Goal: Find specific fact: Find specific fact

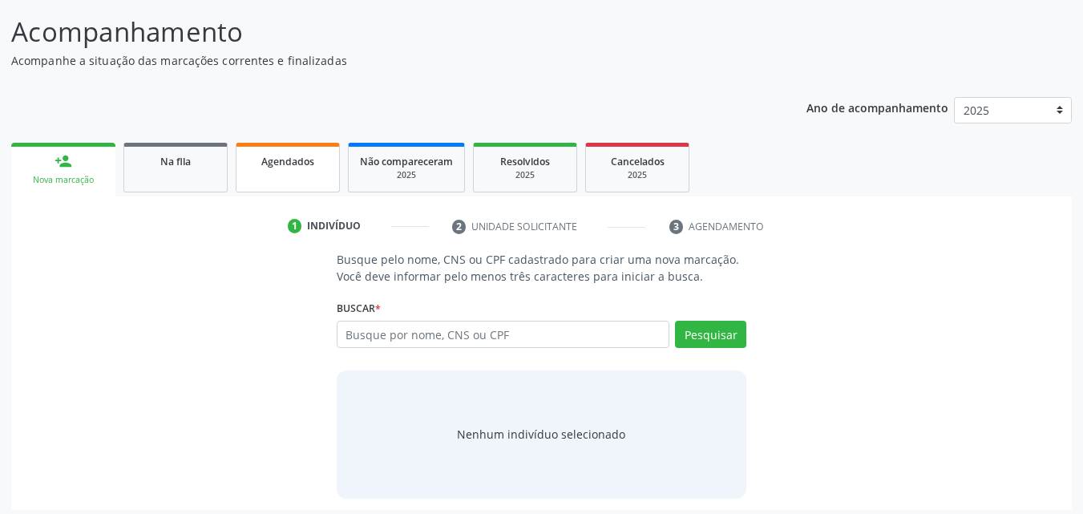
click at [263, 169] on link "Agendados" at bounding box center [288, 168] width 104 height 50
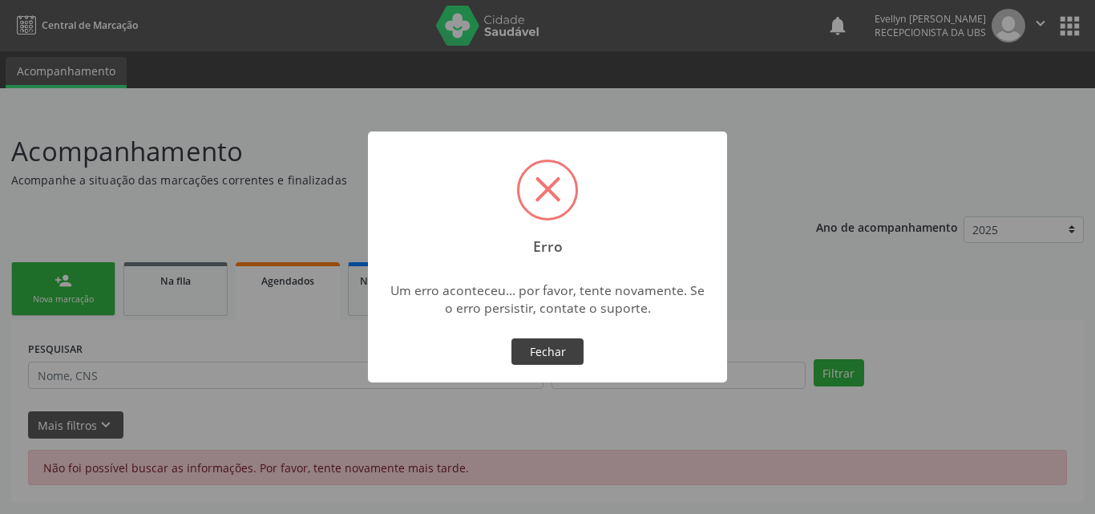
click at [558, 349] on button "Fechar" at bounding box center [547, 351] width 72 height 27
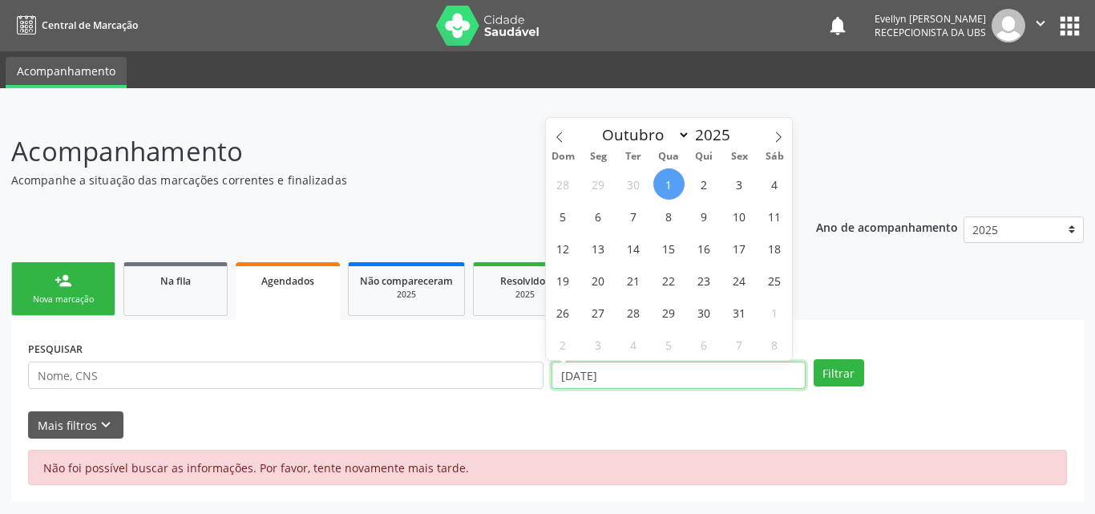
click at [569, 363] on input "[DATE]" at bounding box center [678, 374] width 254 height 27
click at [557, 144] on span at bounding box center [559, 131] width 27 height 27
select select "6"
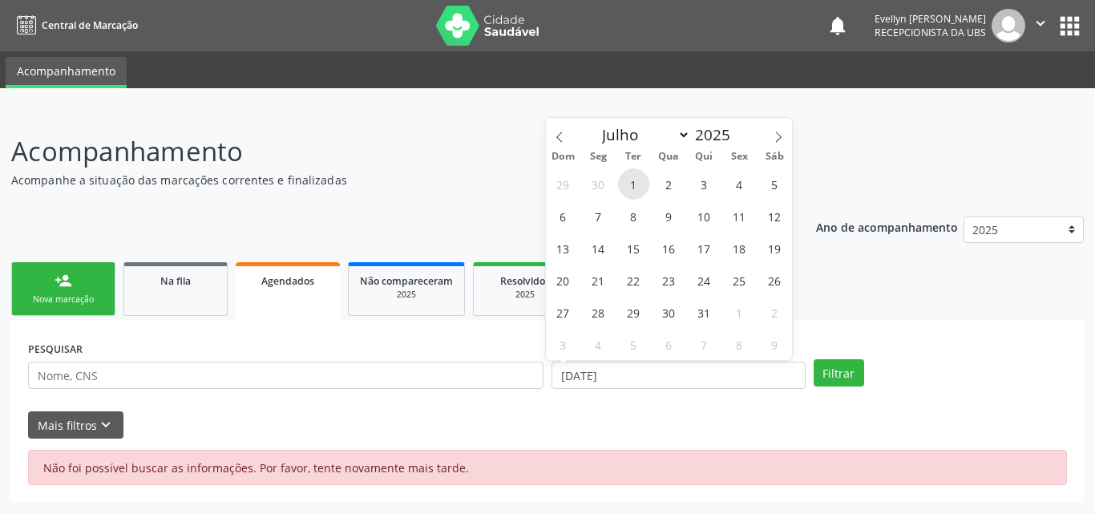
click at [636, 187] on span "1" at bounding box center [633, 183] width 31 height 31
type input "01/07/2025"
click at [776, 135] on icon at bounding box center [778, 136] width 11 height 11
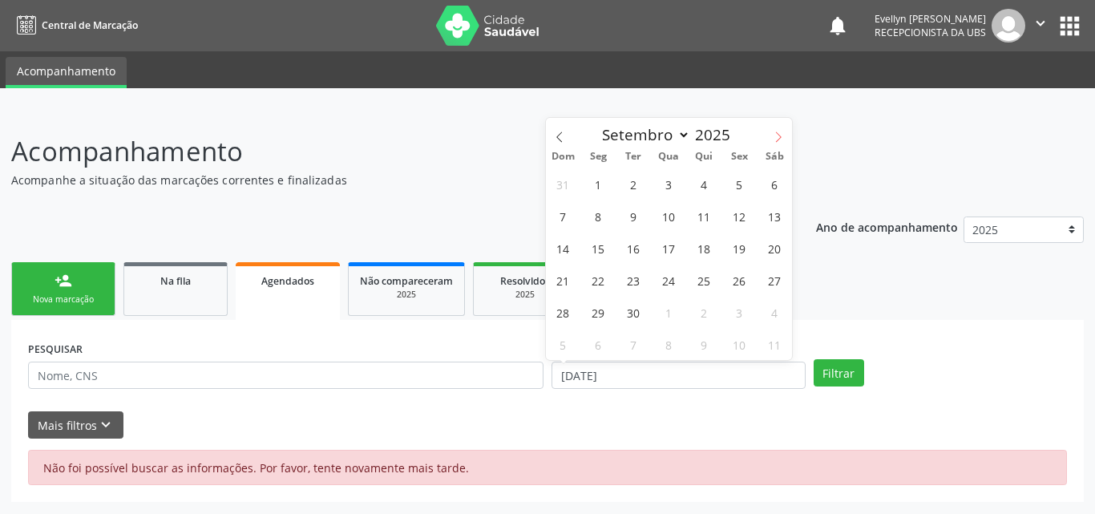
select select "9"
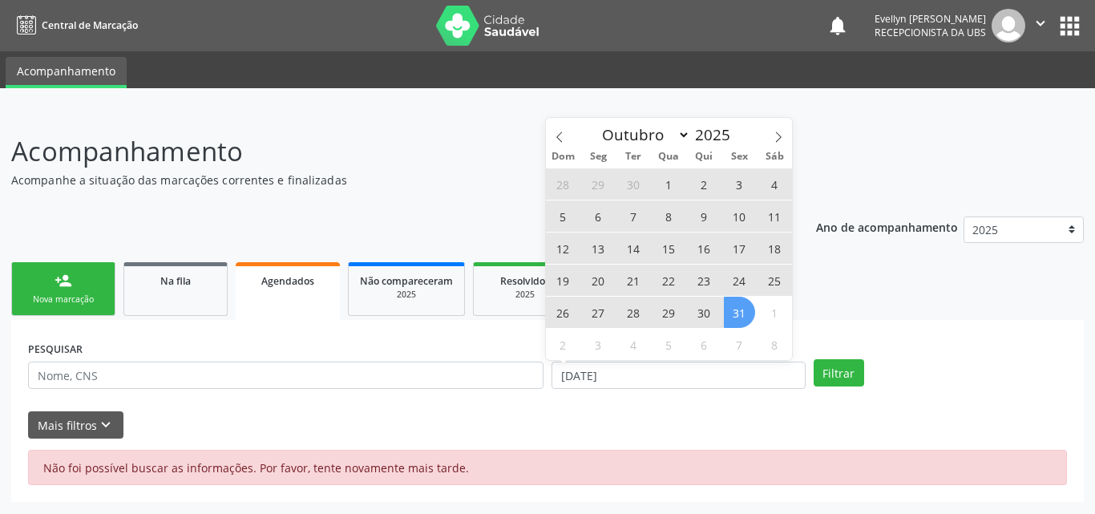
click at [724, 315] on span "31" at bounding box center [739, 312] width 31 height 31
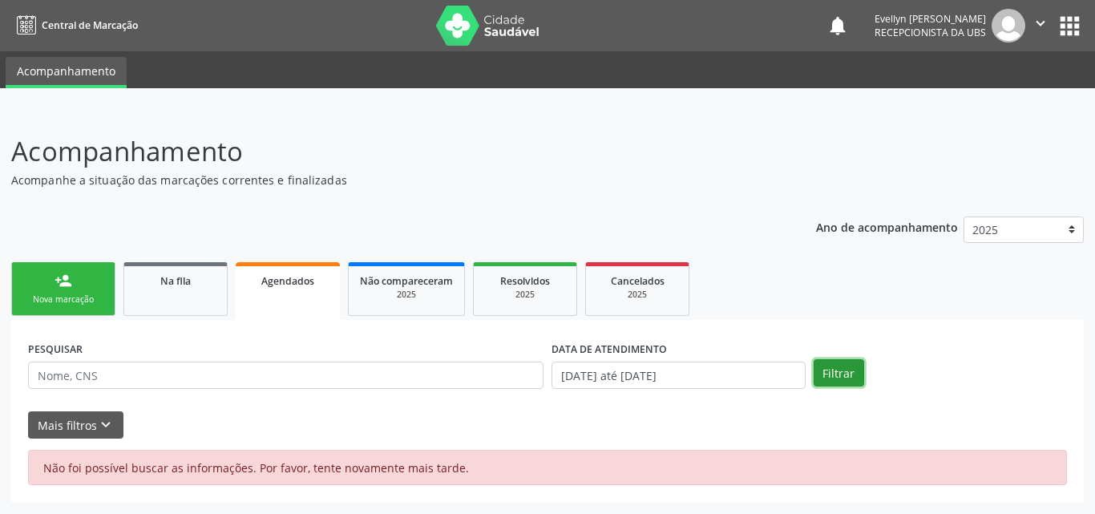
click at [849, 376] on button "Filtrar" at bounding box center [839, 372] width 50 height 27
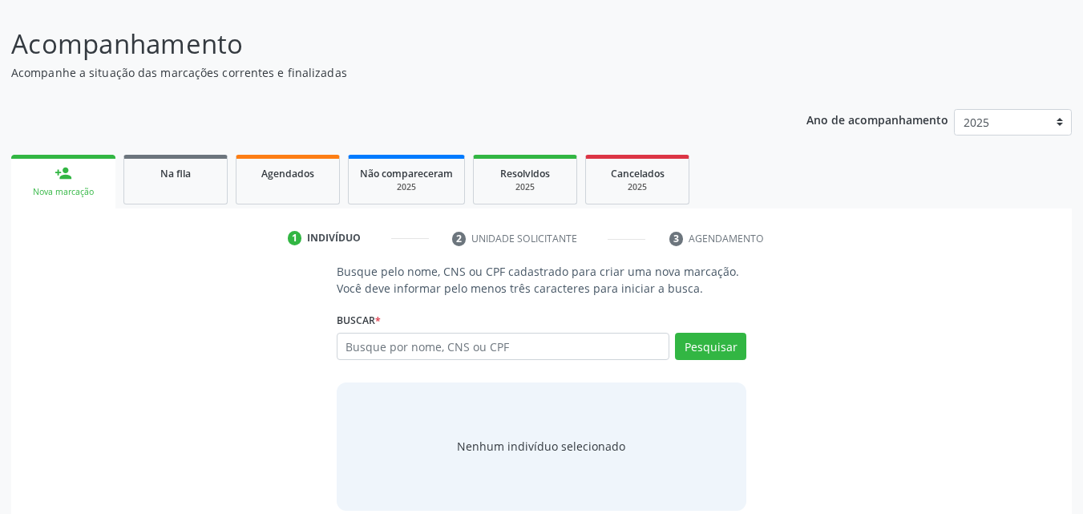
scroll to position [127, 0]
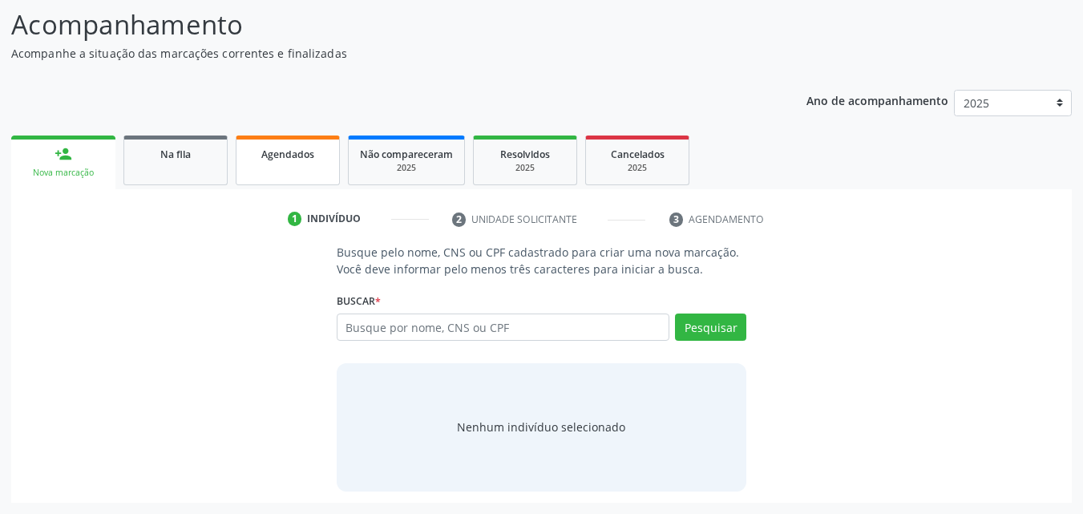
click at [301, 167] on link "Agendados" at bounding box center [288, 160] width 104 height 50
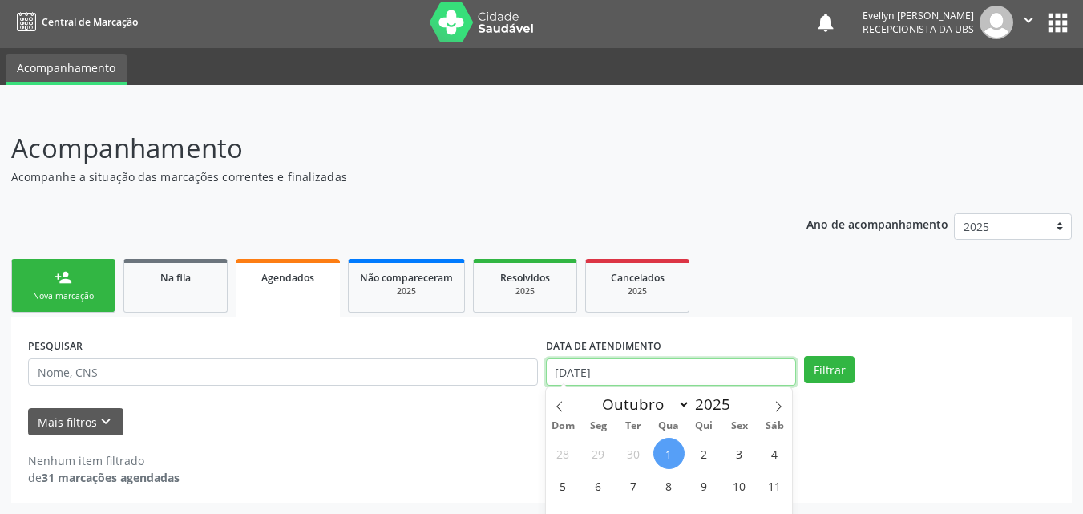
scroll to position [103, 0]
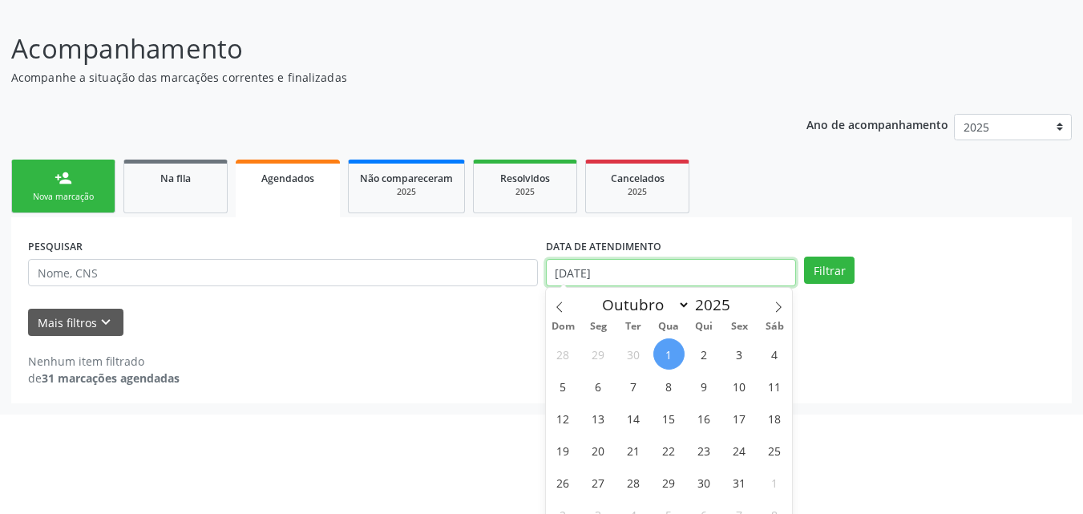
click at [607, 370] on body "Central de Marcação notifications [PERSON_NAME] Recepcionista da UBS  Configur…" at bounding box center [541, 154] width 1083 height 514
click at [560, 297] on span at bounding box center [559, 301] width 27 height 27
select select "7"
click at [733, 355] on span "1" at bounding box center [739, 353] width 31 height 31
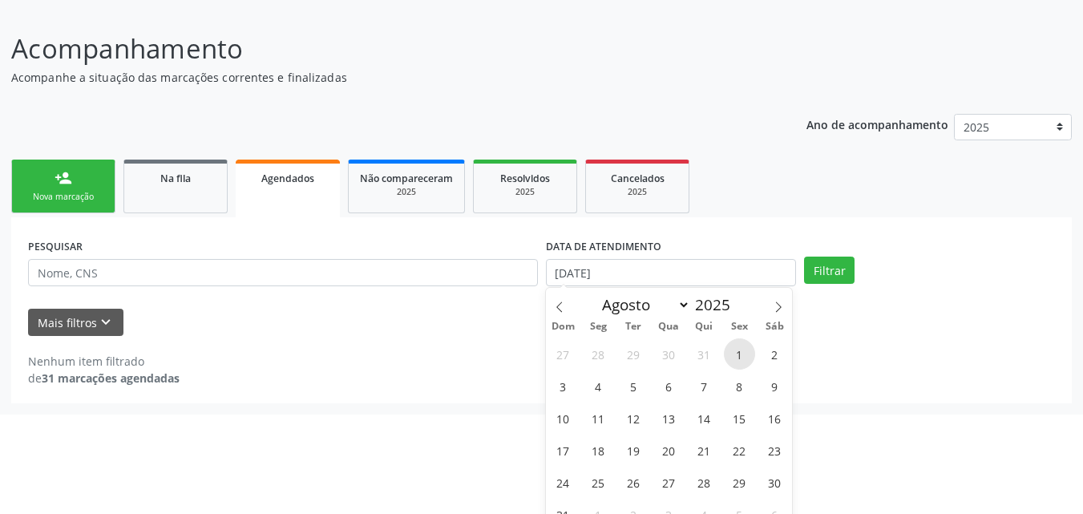
type input "[DATE]"
click at [782, 307] on icon at bounding box center [778, 306] width 11 height 11
select select "9"
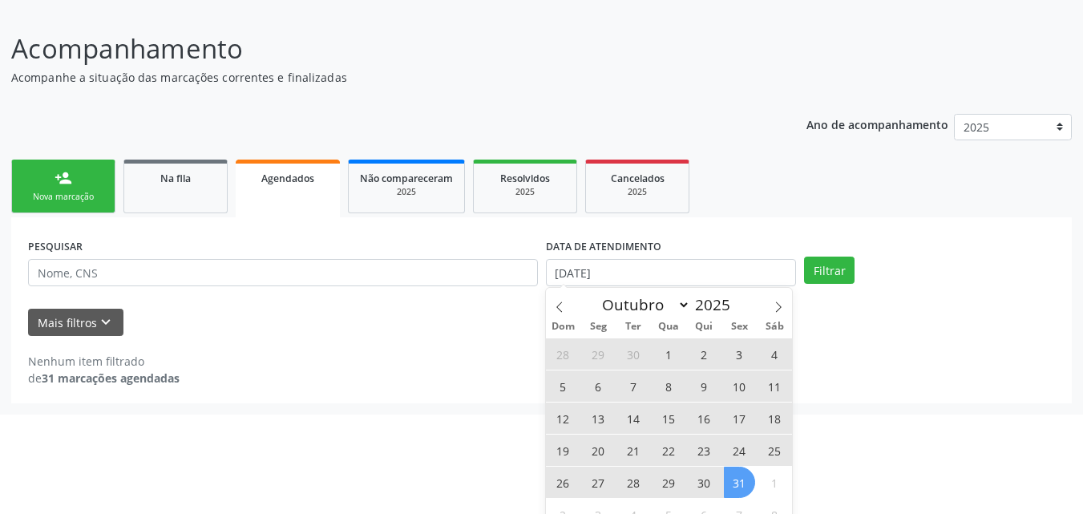
click at [733, 479] on span "31" at bounding box center [739, 481] width 31 height 31
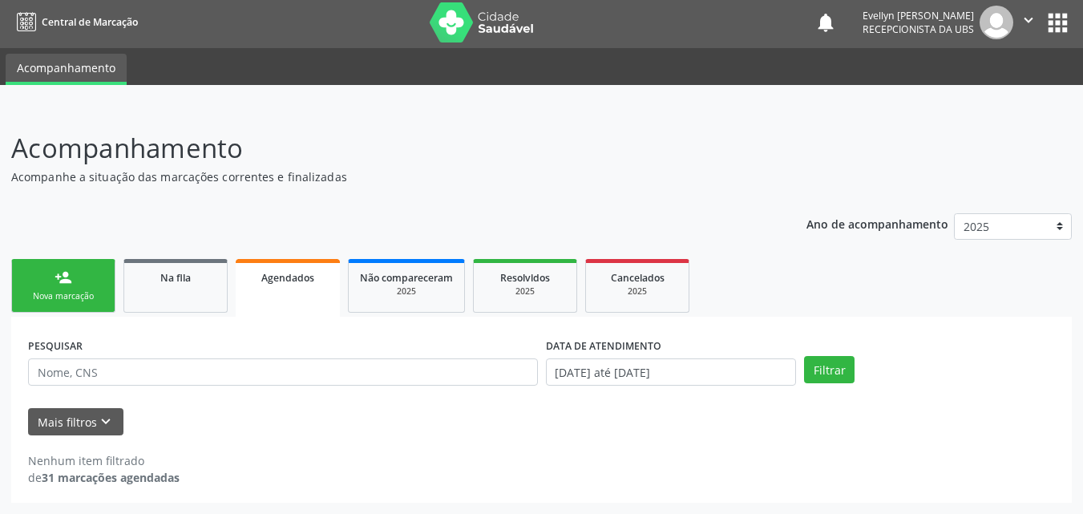
scroll to position [3, 0]
click at [838, 360] on button "Filtrar" at bounding box center [829, 369] width 50 height 27
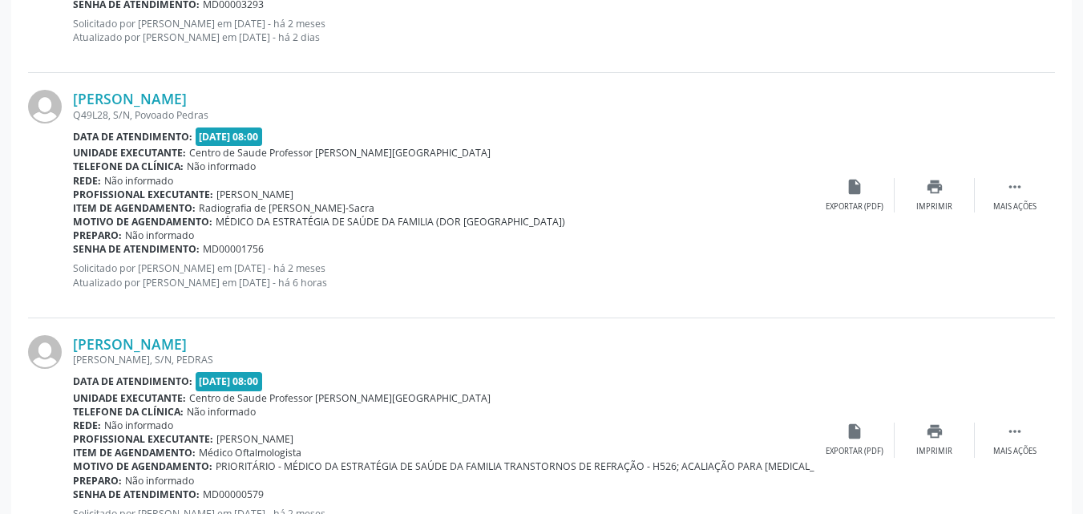
scroll to position [2877, 0]
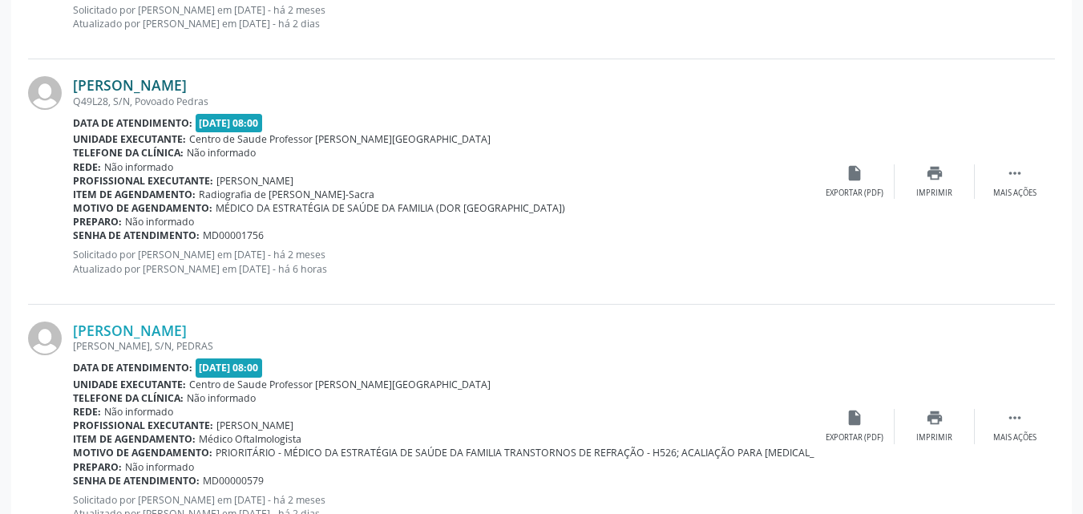
click at [142, 91] on link "[PERSON_NAME]" at bounding box center [130, 85] width 114 height 18
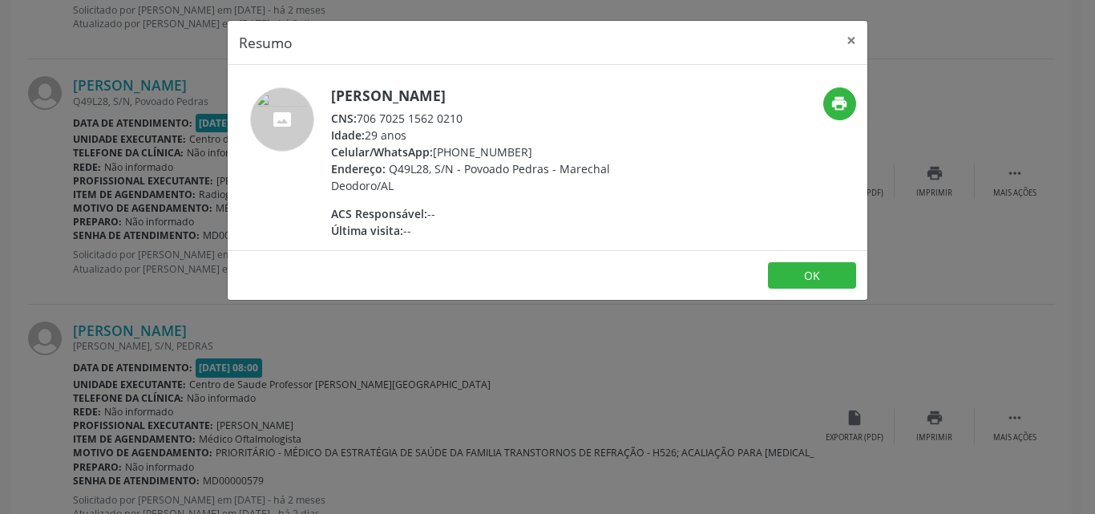
drag, startPoint x: 468, startPoint y: 113, endPoint x: 361, endPoint y: 107, distance: 106.8
click at [361, 107] on div "[PERSON_NAME] CNS: 706 7025 1562 0210 Idade: 29 anos Celular/WhatsApp: [PHONE_N…" at bounding box center [487, 162] width 312 height 151
copy div "706 7025 1562 0210"
click at [96, 143] on div "Resumo × [PERSON_NAME] CNS: 706 7025 1562 0210 Idade: 29 anos Celular/WhatsApp:…" at bounding box center [547, 257] width 1095 height 514
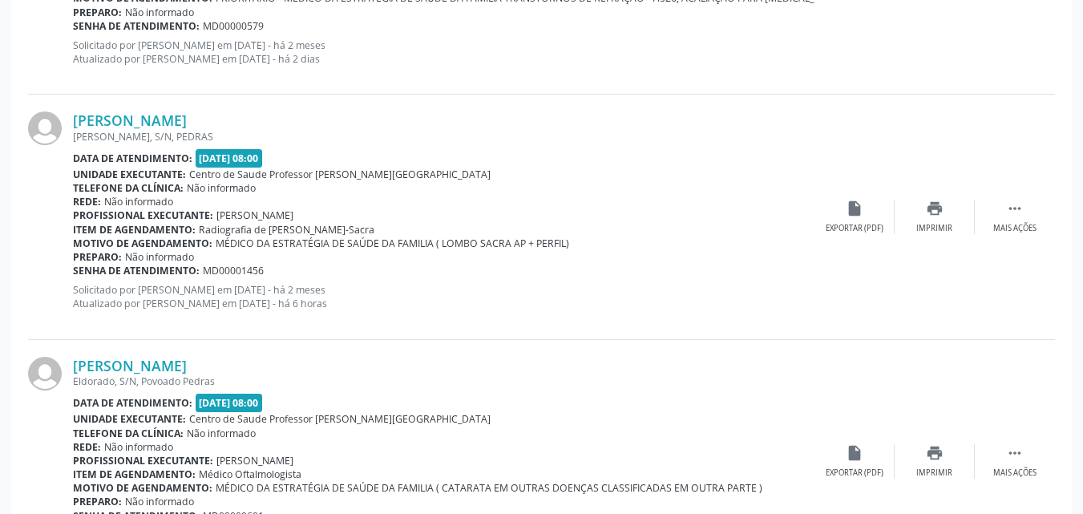
scroll to position [3338, 0]
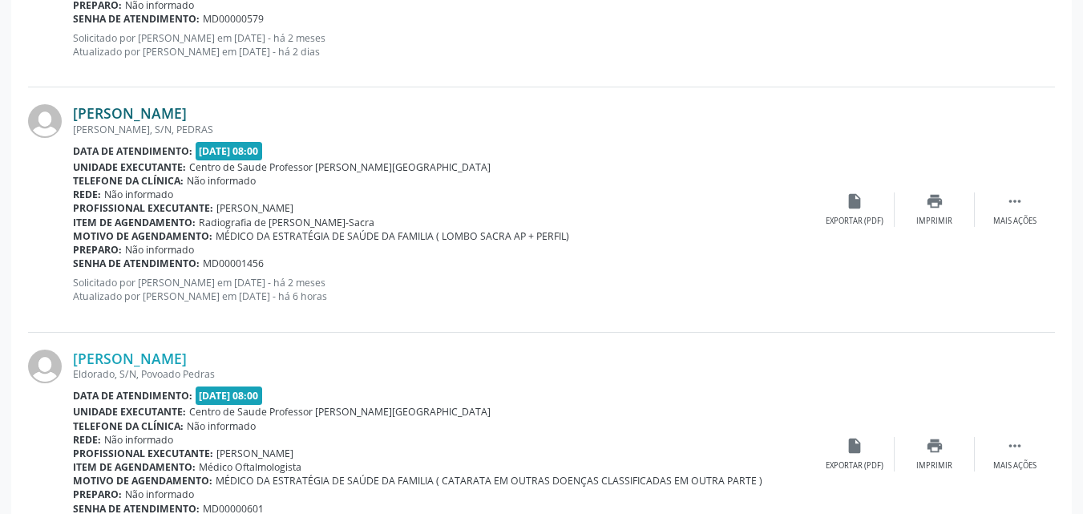
click at [187, 110] on link "[PERSON_NAME]" at bounding box center [130, 113] width 114 height 18
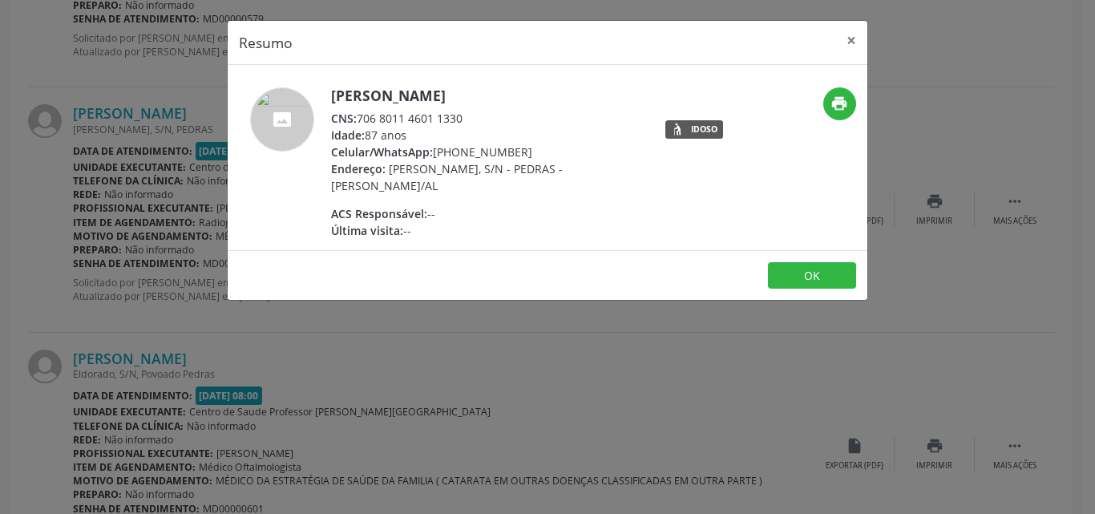
drag, startPoint x: 467, startPoint y: 116, endPoint x: 363, endPoint y: 117, distance: 104.2
click at [363, 117] on div "CNS: 706 8011 4601 1330" at bounding box center [487, 118] width 312 height 17
copy div "06 8011 4601 1330"
click at [854, 30] on button "×" at bounding box center [851, 40] width 32 height 39
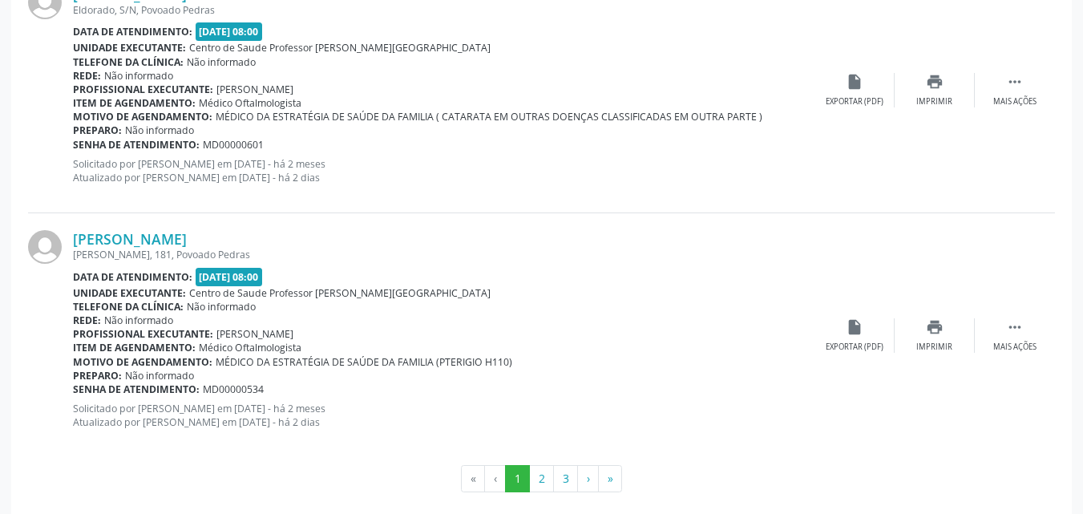
scroll to position [3720, 0]
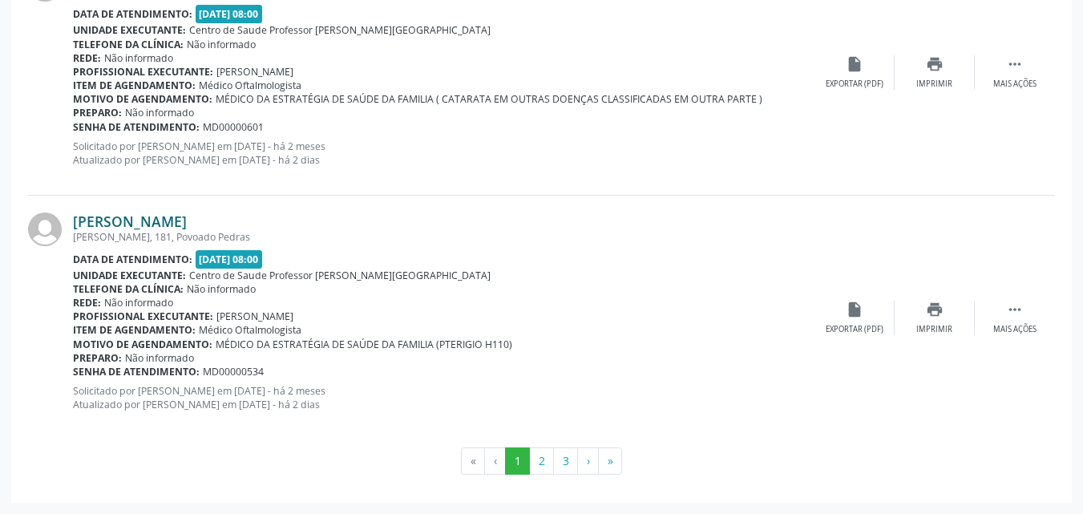
click at [187, 227] on link "[PERSON_NAME]" at bounding box center [130, 221] width 114 height 18
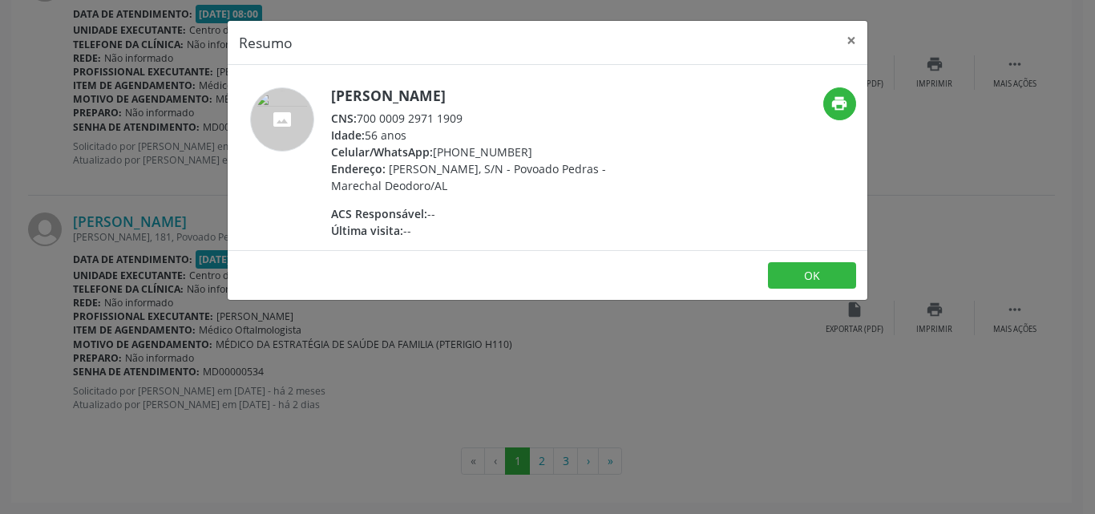
drag, startPoint x: 468, startPoint y: 111, endPoint x: 362, endPoint y: 119, distance: 106.0
click at [362, 119] on div "CNS: 700 0009 2971 1909" at bounding box center [487, 118] width 312 height 17
copy div "700 0009 2971 1909"
click at [850, 39] on button "×" at bounding box center [851, 40] width 32 height 39
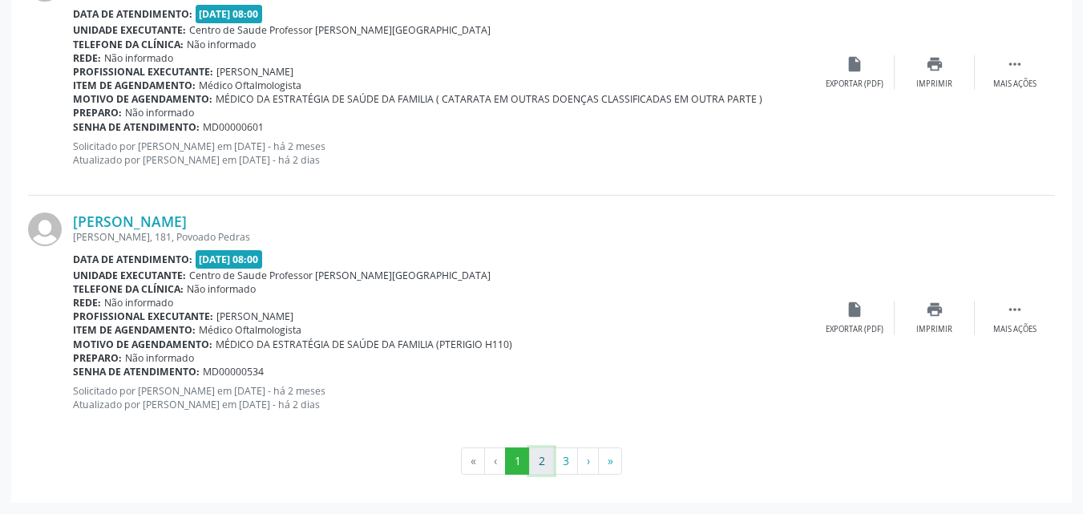
click at [540, 459] on button "2" at bounding box center [541, 460] width 25 height 27
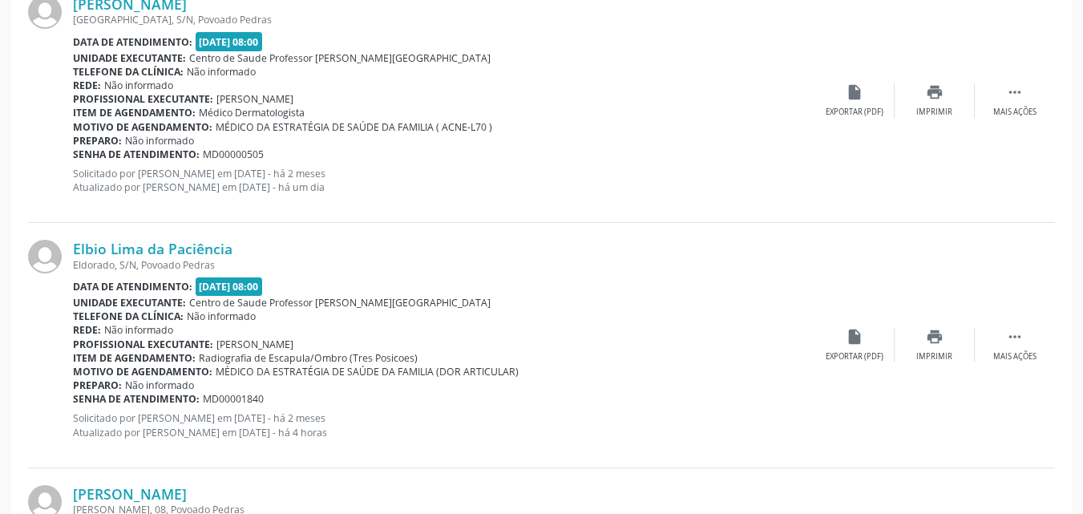
scroll to position [1496, 0]
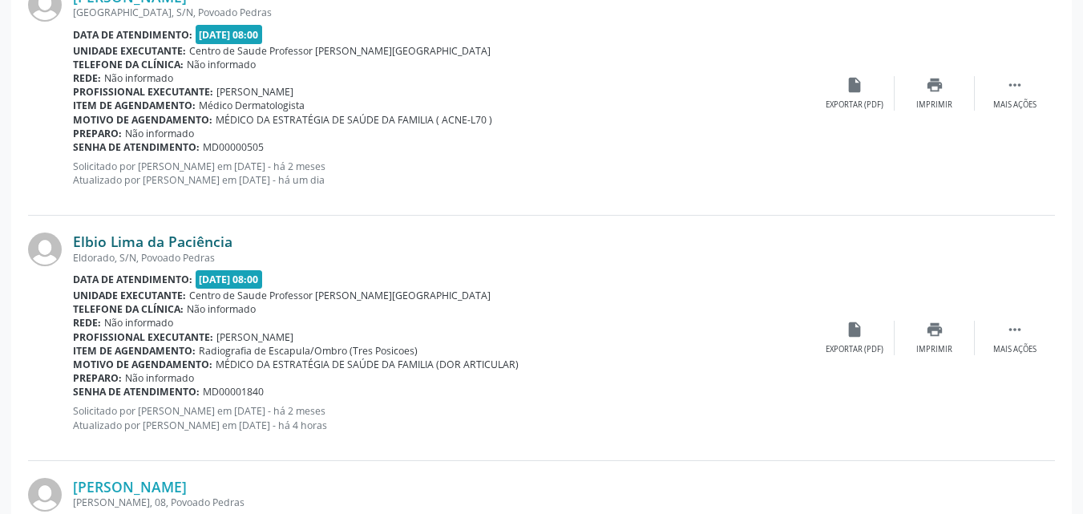
click at [214, 235] on link "Elbio Lima da Paciência" at bounding box center [153, 241] width 160 height 18
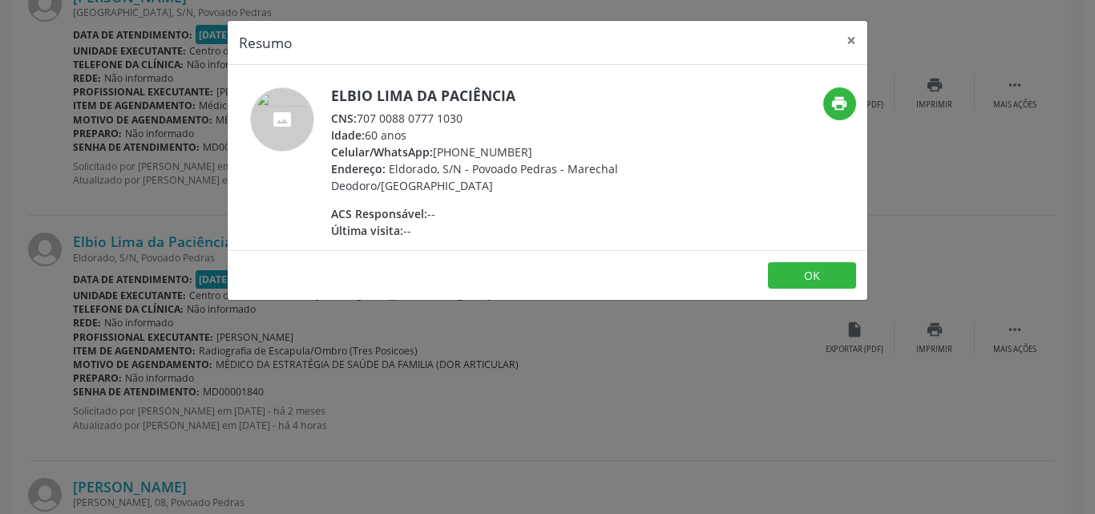
drag, startPoint x: 464, startPoint y: 116, endPoint x: 359, endPoint y: 120, distance: 105.1
click at [359, 120] on div "CNS: 707 0088 0777 1030" at bounding box center [487, 118] width 312 height 17
copy div "707 0088 0777 1030"
click at [846, 52] on button "×" at bounding box center [851, 40] width 32 height 39
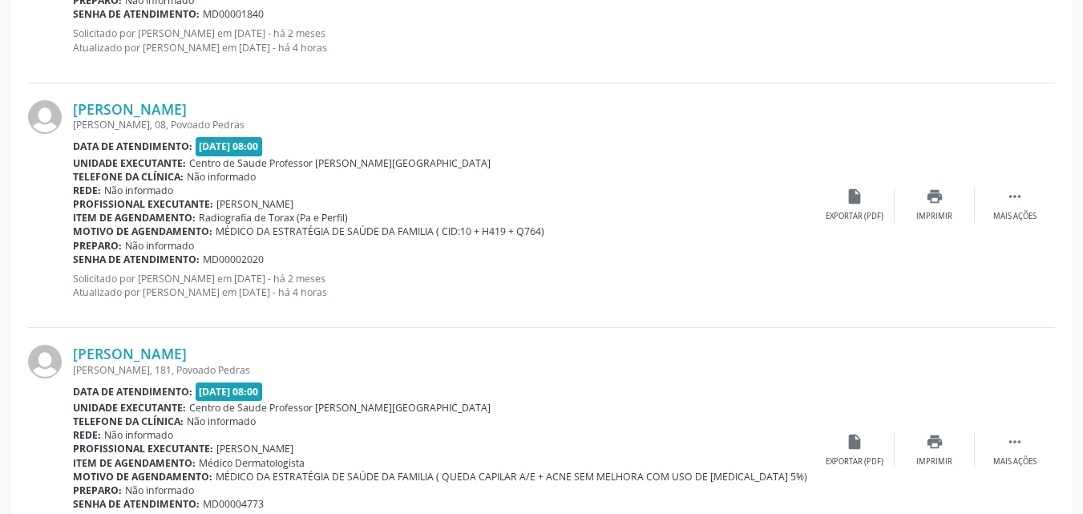
scroll to position [1881, 0]
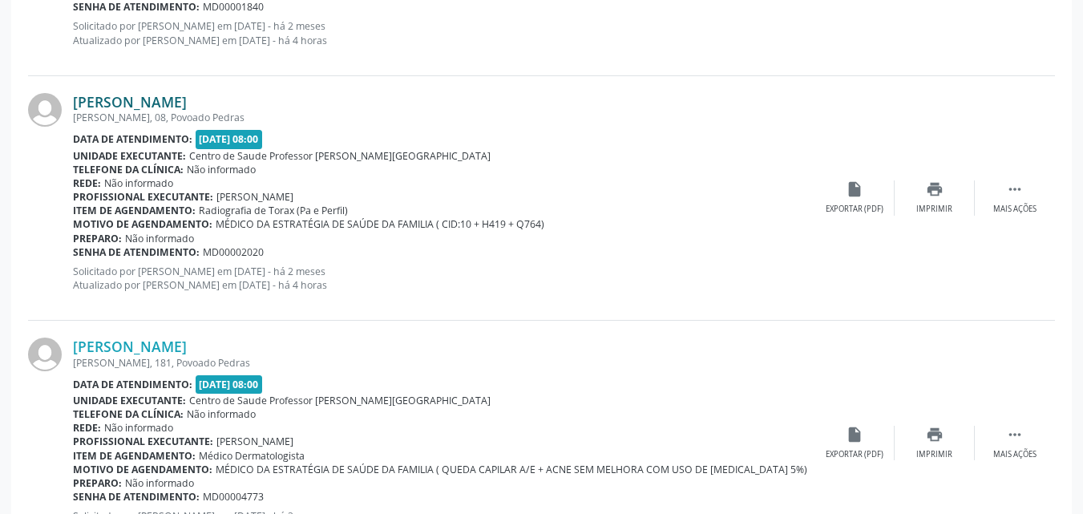
drag, startPoint x: 226, startPoint y: 112, endPoint x: 240, endPoint y: 95, distance: 22.2
click at [240, 95] on div "[PERSON_NAME] [PERSON_NAME], 08, Povoado Pedras Data de atendimento: [DATE] 08:…" at bounding box center [443, 198] width 741 height 210
click at [187, 95] on link "[PERSON_NAME]" at bounding box center [130, 102] width 114 height 18
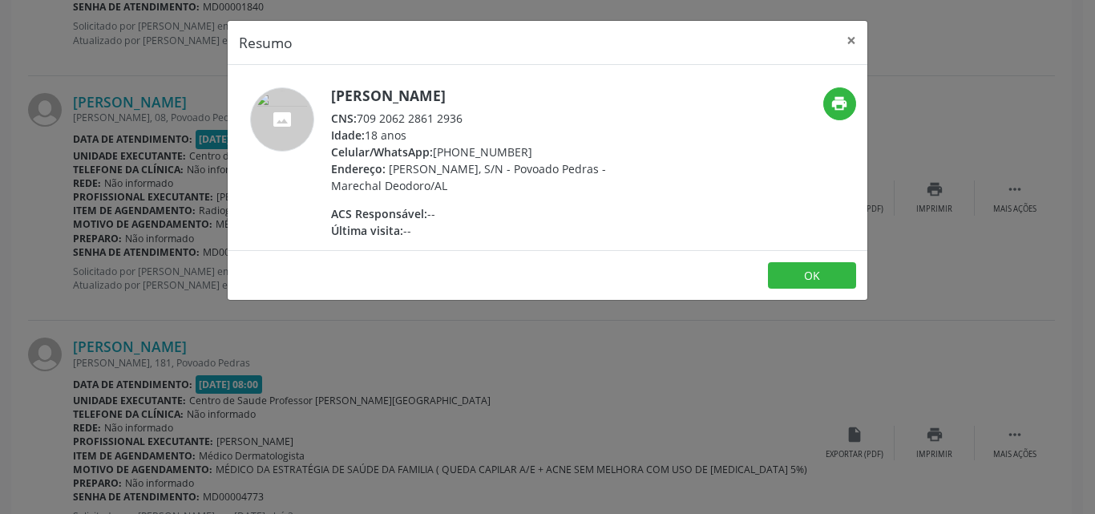
drag, startPoint x: 469, startPoint y: 119, endPoint x: 360, endPoint y: 122, distance: 109.1
click at [360, 122] on div "CNS: 709 2062 2861 2936" at bounding box center [487, 118] width 312 height 17
copy div "709 2062 2861 2936"
click at [203, 372] on div "Resumo × [PERSON_NAME] CNS: 709 2062 2861 2936 Idade: 18 anos Celular/WhatsApp:…" at bounding box center [547, 257] width 1095 height 514
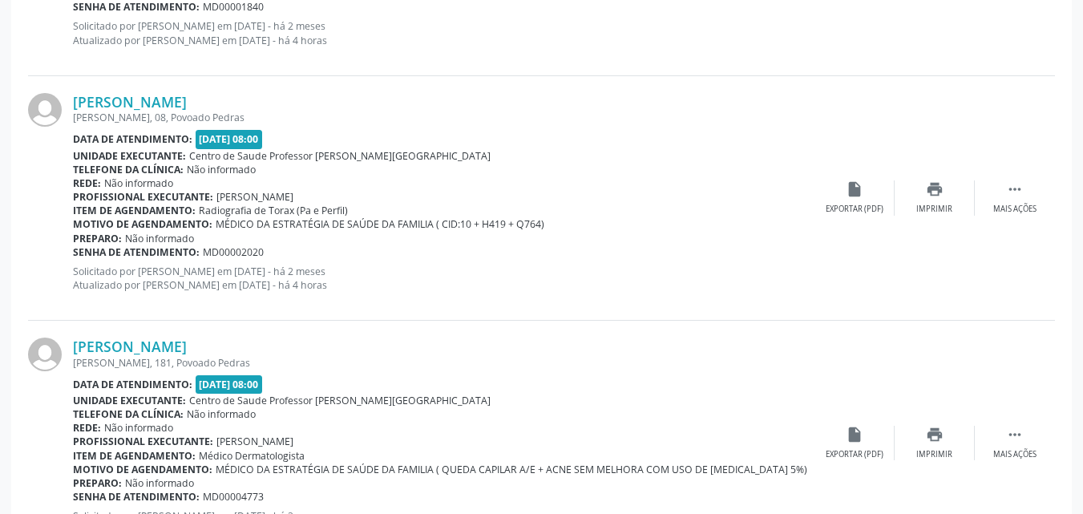
drag, startPoint x: 1075, startPoint y: 228, endPoint x: 1091, endPoint y: 245, distance: 23.8
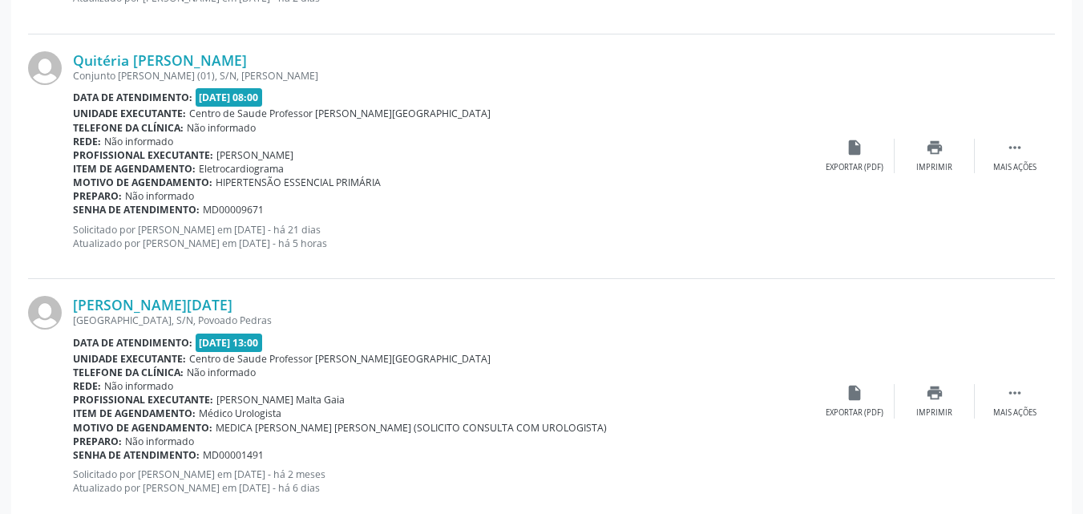
scroll to position [2419, 0]
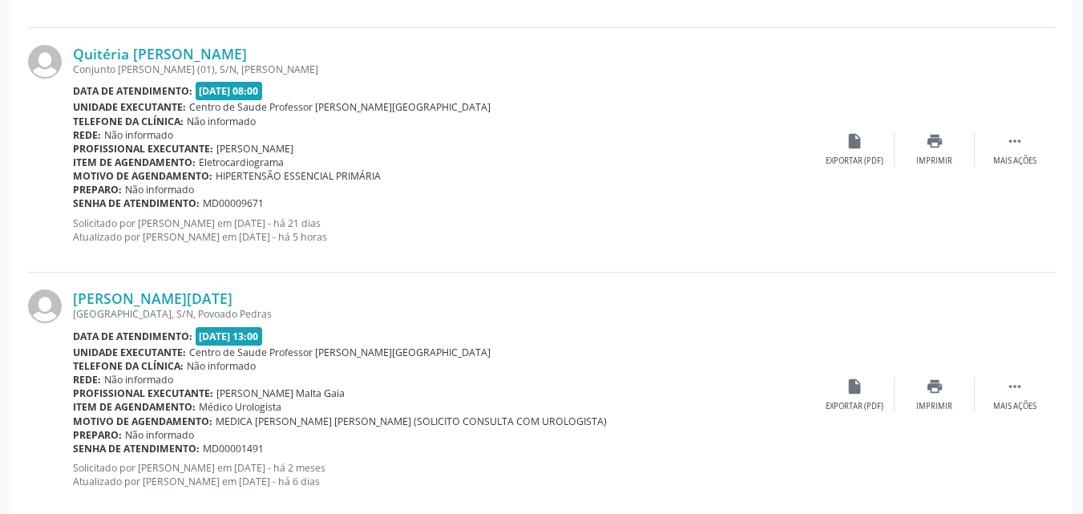
drag, startPoint x: 555, startPoint y: 162, endPoint x: 228, endPoint y: 43, distance: 348.6
click at [228, 43] on div "Quitéria [PERSON_NAME] [PERSON_NAME] (01), S/N, [PERSON_NAME] Data de atendimen…" at bounding box center [541, 150] width 1027 height 244
click at [194, 55] on link "Quitéria [PERSON_NAME]" at bounding box center [160, 54] width 174 height 18
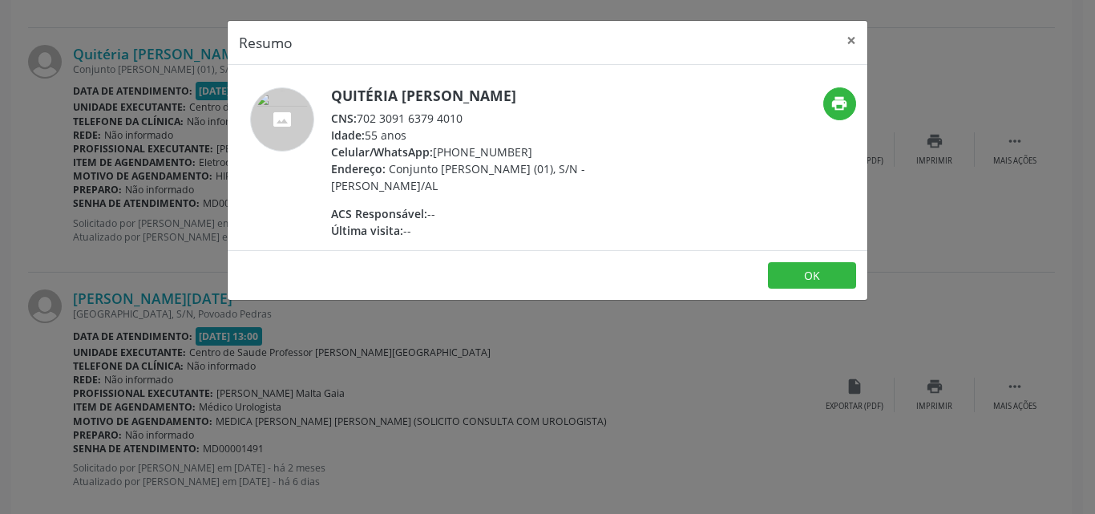
drag, startPoint x: 467, startPoint y: 123, endPoint x: 361, endPoint y: 119, distance: 105.9
click at [361, 119] on div "CNS: 702 3091 6379 4010" at bounding box center [487, 118] width 312 height 17
copy div "702 3091 6379 4010"
click at [386, 136] on div "Idade: 55 anos" at bounding box center [487, 135] width 312 height 17
click at [408, 331] on div "Resumo × Quitéria [PERSON_NAME] CNS: 702 3091 6379 4010 Idade: 55 anos Celular/…" at bounding box center [547, 257] width 1095 height 514
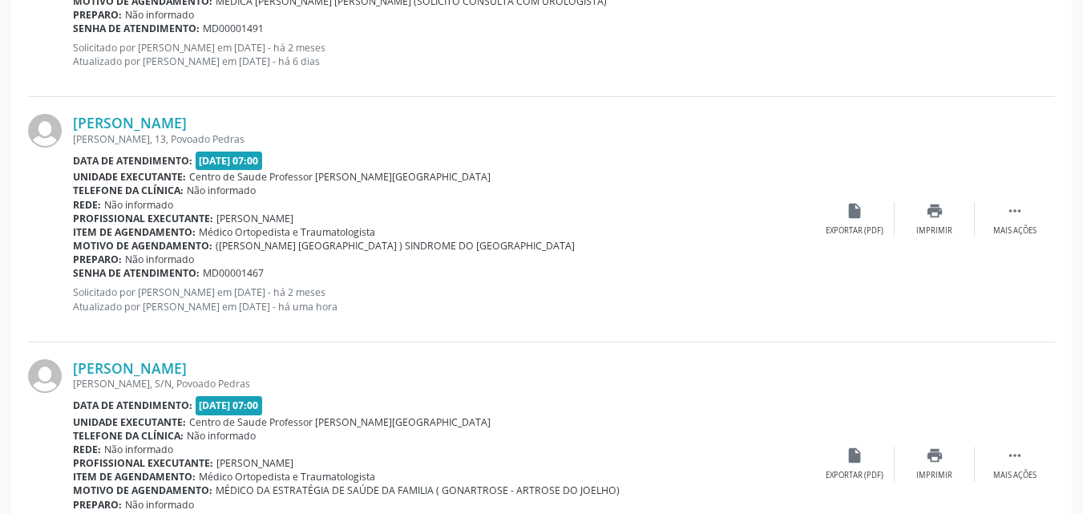
scroll to position [2888, 0]
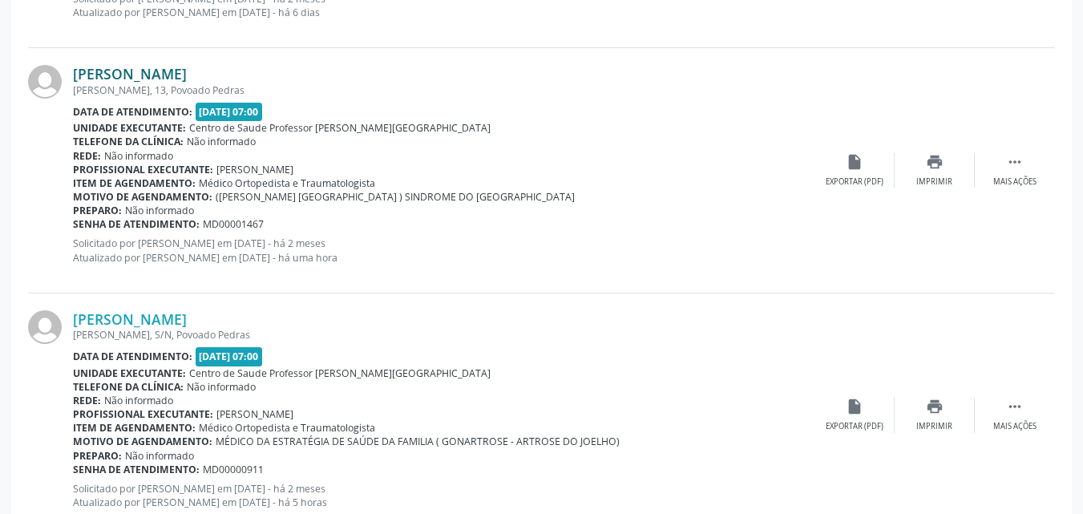
click at [187, 75] on link "[PERSON_NAME]" at bounding box center [130, 74] width 114 height 18
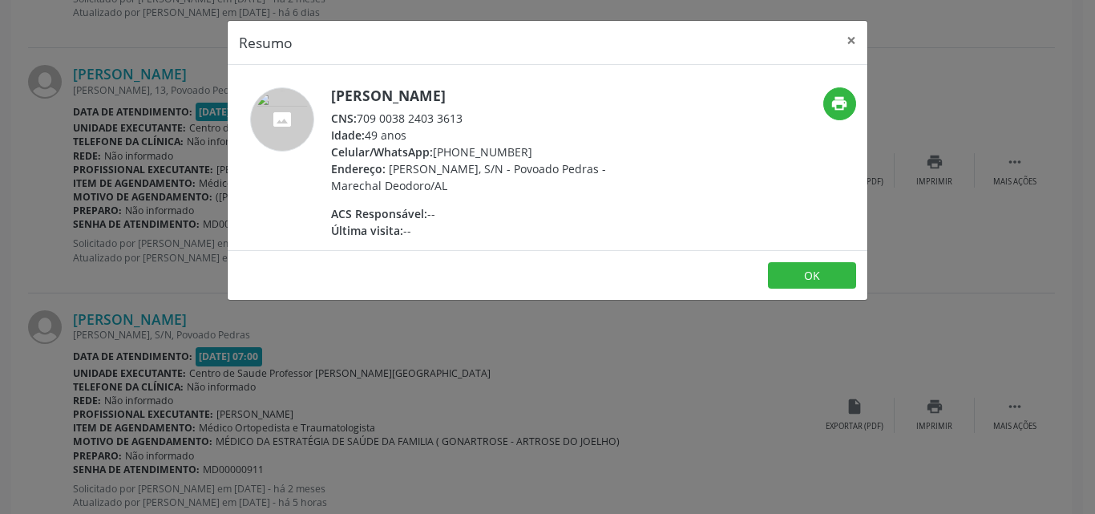
click at [1, 208] on div "Resumo × [PERSON_NAME] CNS: 709 0038 2403 3613 Idade: 49 anos Celular/WhatsApp:…" at bounding box center [547, 257] width 1095 height 514
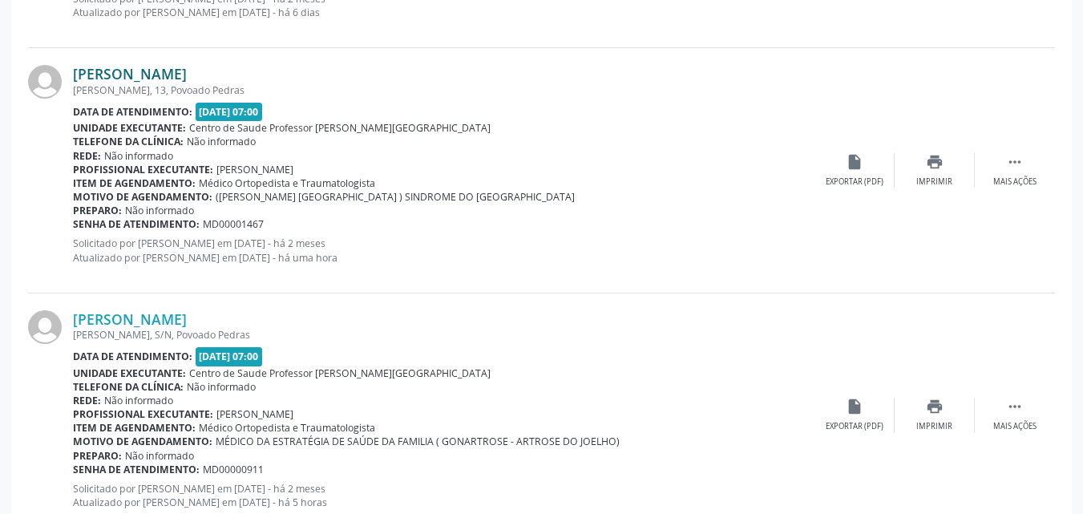
click at [187, 73] on link "[PERSON_NAME]" at bounding box center [130, 74] width 114 height 18
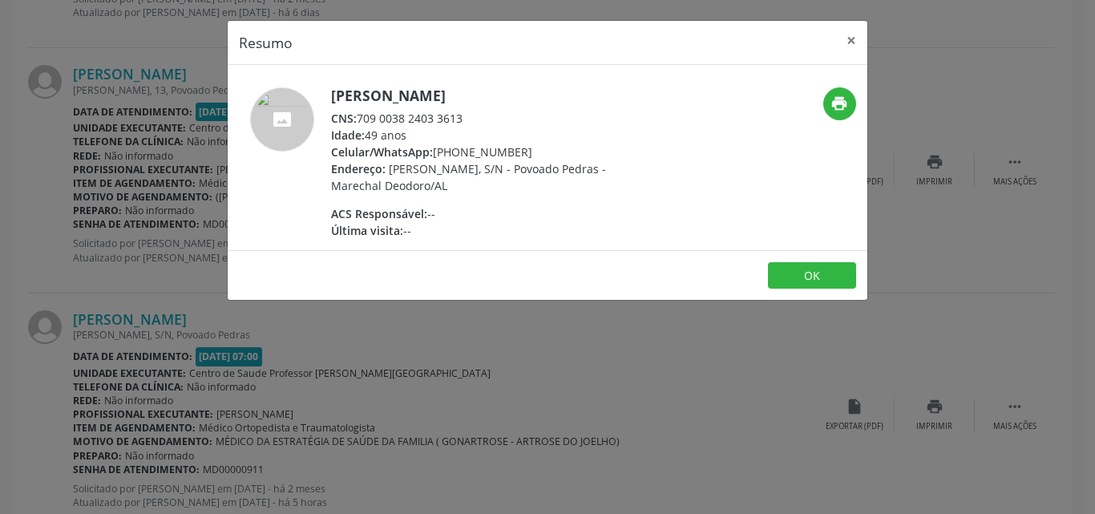
drag, startPoint x: 469, startPoint y: 118, endPoint x: 361, endPoint y: 112, distance: 108.4
click at [361, 112] on div "CNS: 709 0038 2403 3613" at bounding box center [487, 118] width 312 height 17
copy div "709 0038 2403 3613"
click at [649, 346] on div "Resumo × [PERSON_NAME] CNS: 709 0038 2403 3613 Idade: 49 anos Celular/WhatsApp:…" at bounding box center [547, 257] width 1095 height 514
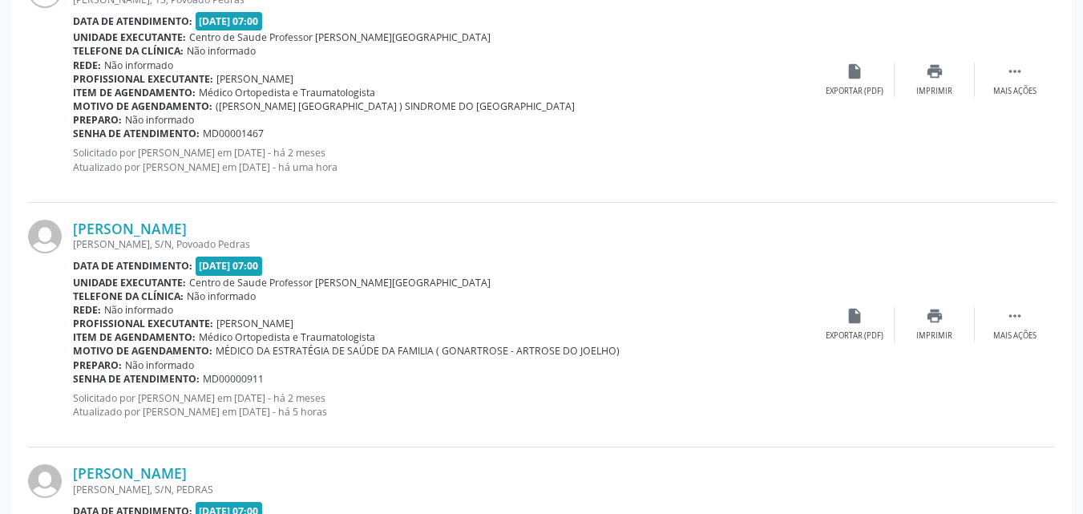
scroll to position [3014, 0]
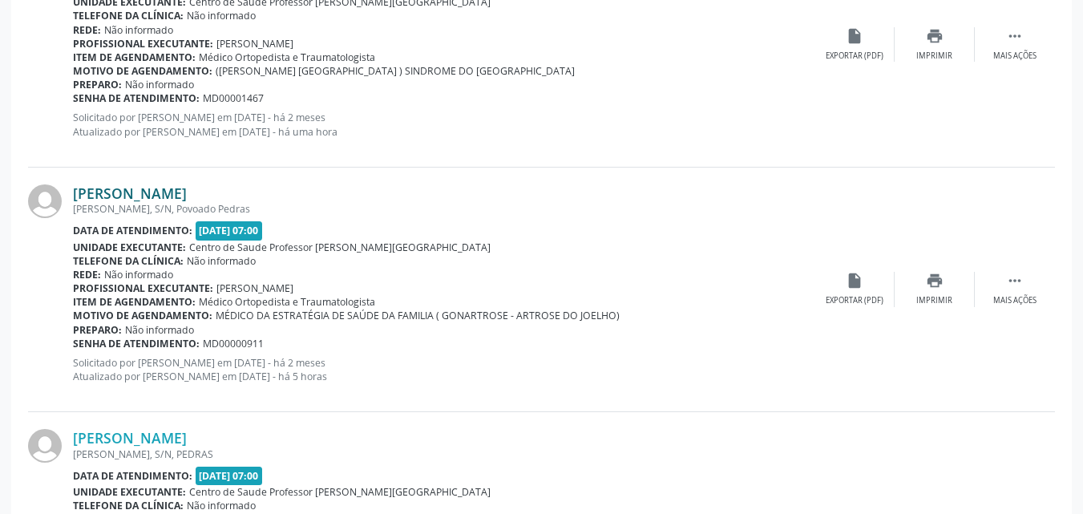
click at [187, 196] on link "[PERSON_NAME]" at bounding box center [130, 193] width 114 height 18
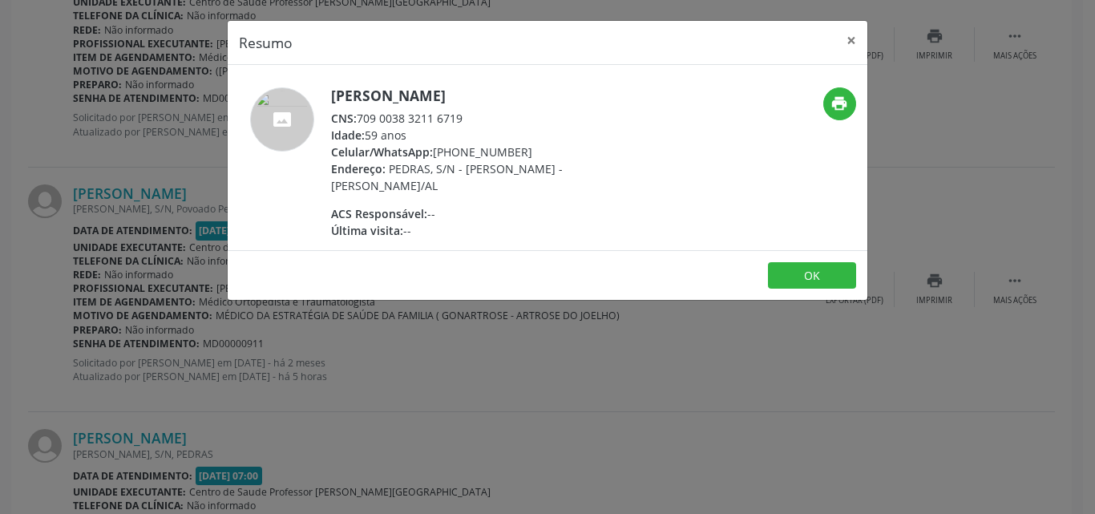
drag, startPoint x: 462, startPoint y: 118, endPoint x: 357, endPoint y: 113, distance: 104.3
click at [357, 113] on div "CNS: 709 0038 3211 6719" at bounding box center [487, 118] width 312 height 17
copy div "709 0038 3211 6719"
click at [663, 350] on div "Resumo × [PERSON_NAME] dos Santos Souto CNS: 709 0038 3211 6719 Idade: 59 anos …" at bounding box center [547, 257] width 1095 height 514
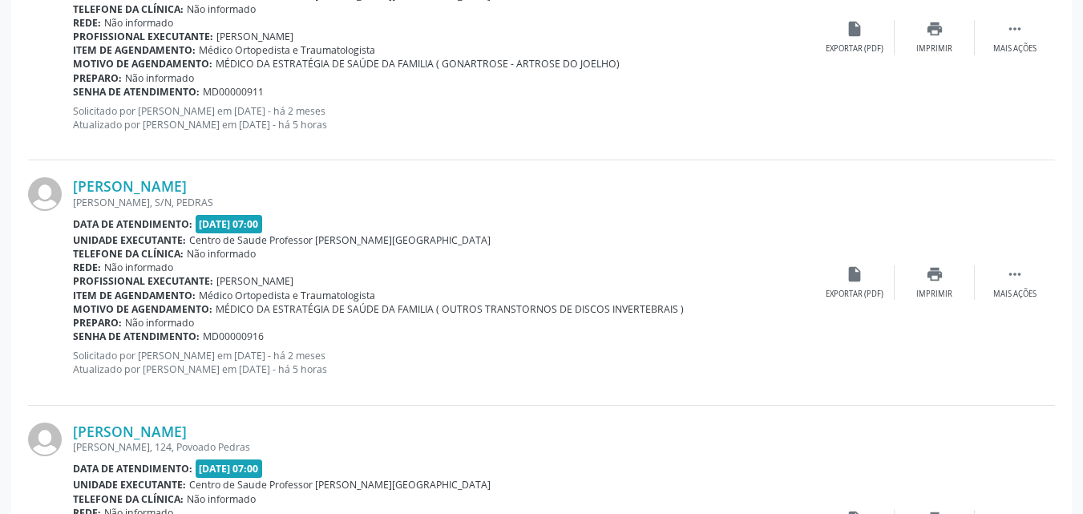
scroll to position [3273, 0]
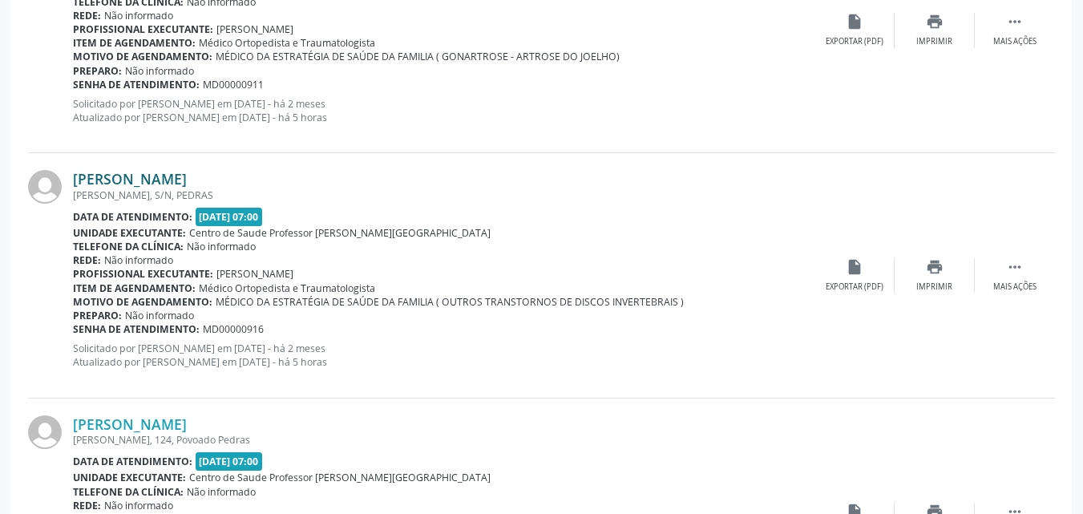
click at [111, 184] on link "[PERSON_NAME]" at bounding box center [130, 179] width 114 height 18
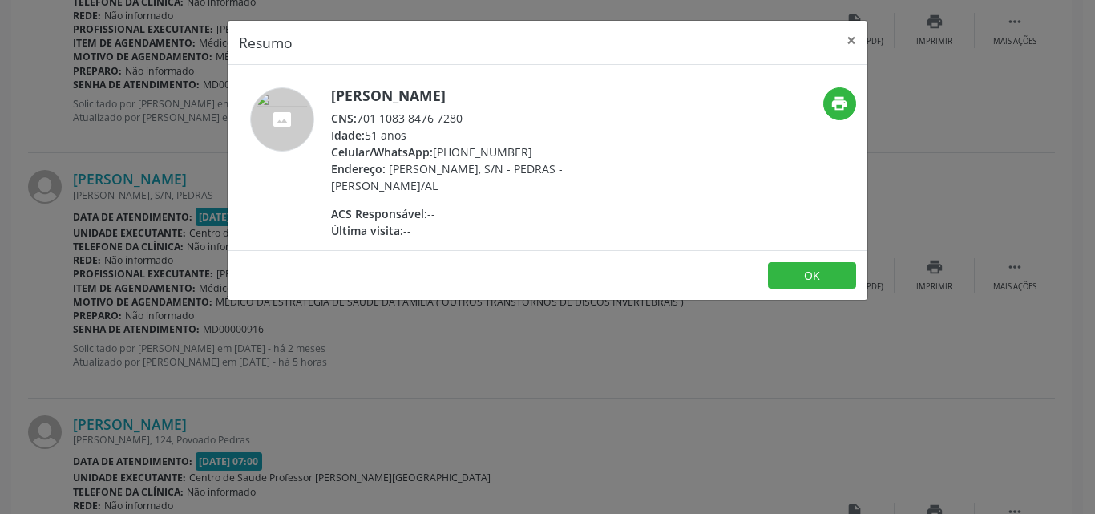
drag, startPoint x: 467, startPoint y: 118, endPoint x: 358, endPoint y: 113, distance: 109.1
click at [358, 113] on div "CNS: 701 1083 8476 7280" at bounding box center [487, 118] width 312 height 17
copy div "701 1083 8476 7280"
click at [424, 320] on div "Resumo × [PERSON_NAME] CNS: 701 1083 8476 7280 Idade: 51 anos Celular/WhatsApp:…" at bounding box center [547, 257] width 1095 height 514
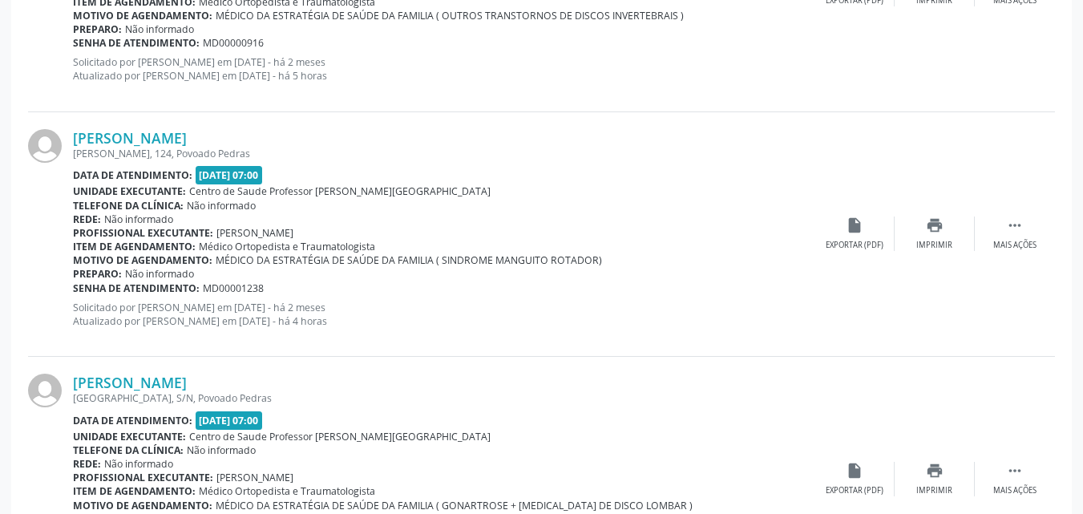
scroll to position [3573, 0]
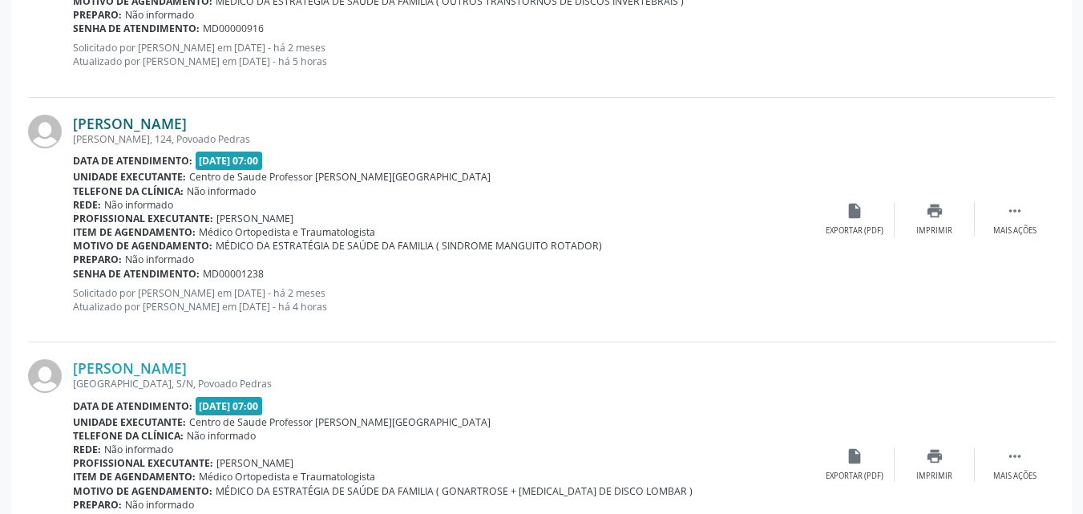
click at [187, 124] on link "[PERSON_NAME]" at bounding box center [130, 124] width 114 height 18
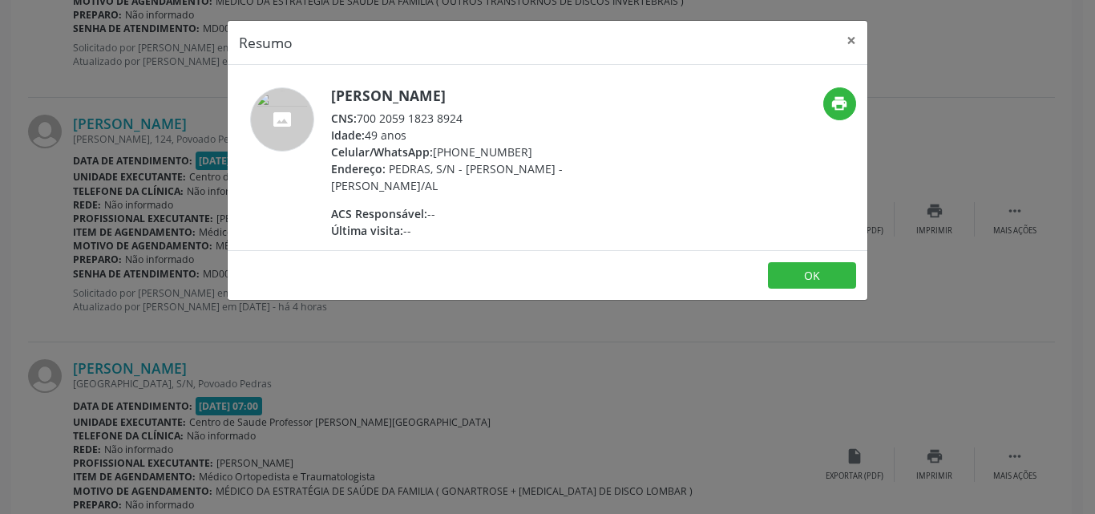
drag, startPoint x: 466, startPoint y: 117, endPoint x: 362, endPoint y: 119, distance: 103.4
click at [362, 119] on div "CNS: 700 2059 1823 8924" at bounding box center [487, 118] width 312 height 17
click at [846, 38] on button "×" at bounding box center [851, 40] width 32 height 39
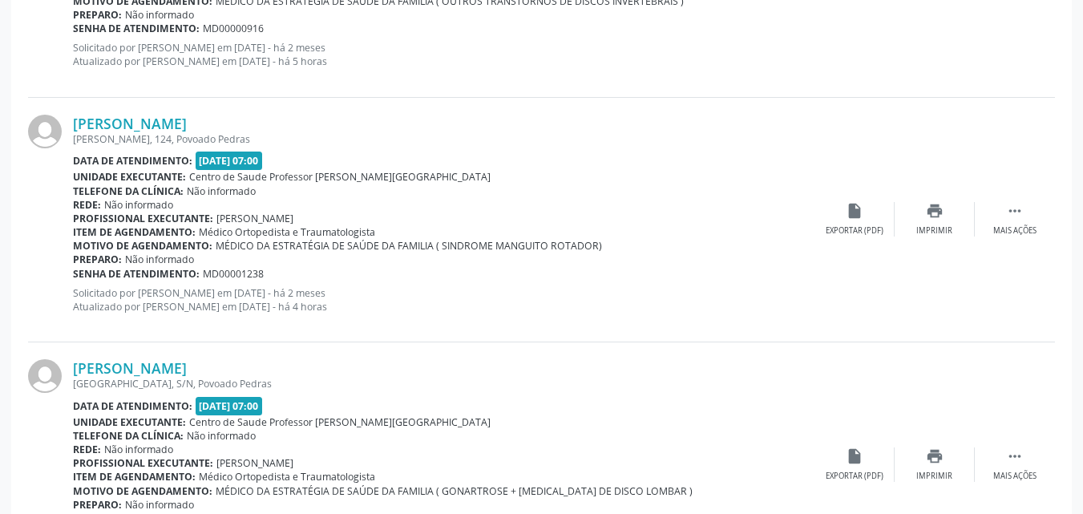
scroll to position [3720, 0]
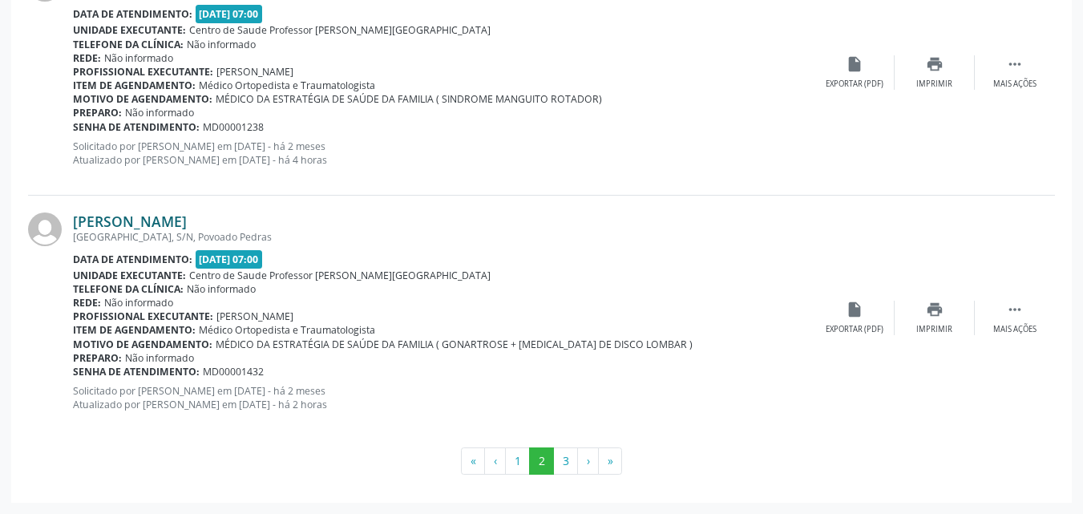
click at [186, 227] on link "[PERSON_NAME]" at bounding box center [130, 221] width 114 height 18
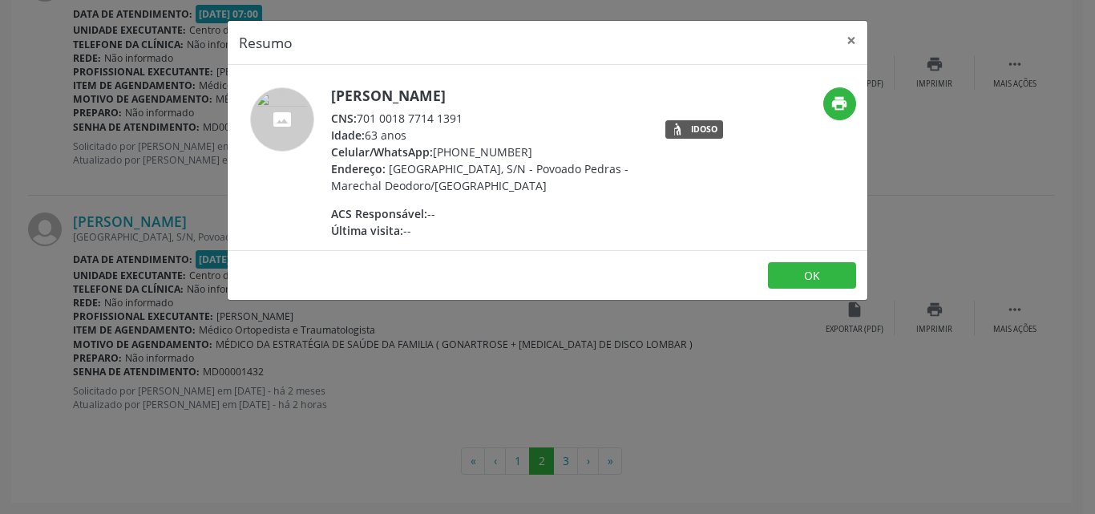
drag, startPoint x: 462, startPoint y: 114, endPoint x: 359, endPoint y: 118, distance: 103.5
click at [359, 118] on div "CNS: 701 0018 7714 1391" at bounding box center [487, 118] width 312 height 17
click at [851, 36] on button "×" at bounding box center [851, 40] width 32 height 39
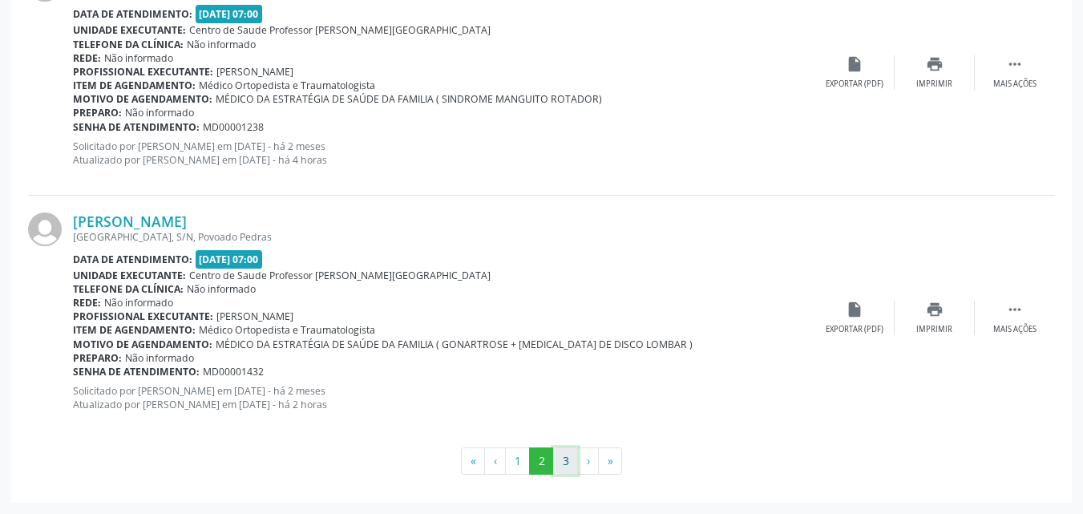
click at [565, 464] on button "3" at bounding box center [565, 460] width 25 height 27
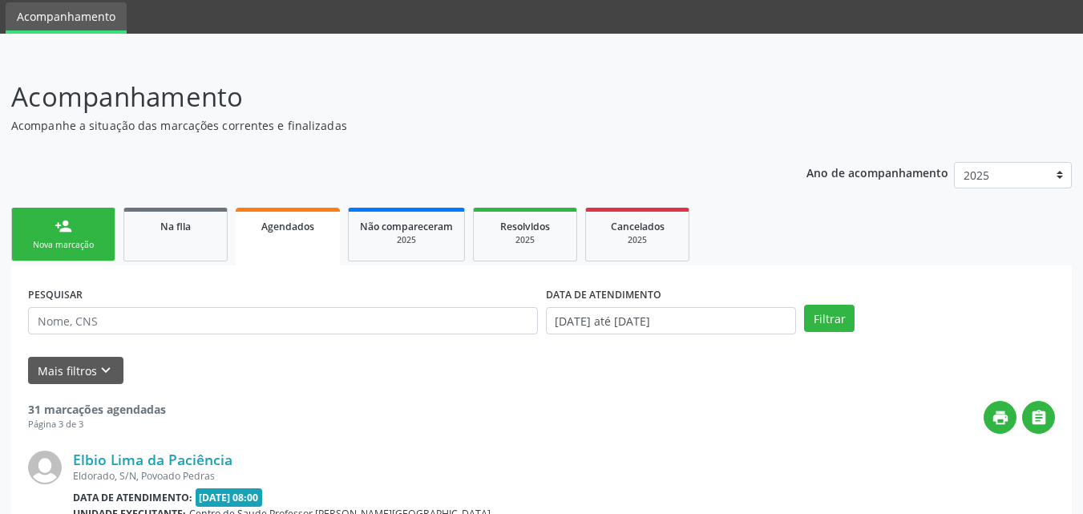
scroll to position [293, 0]
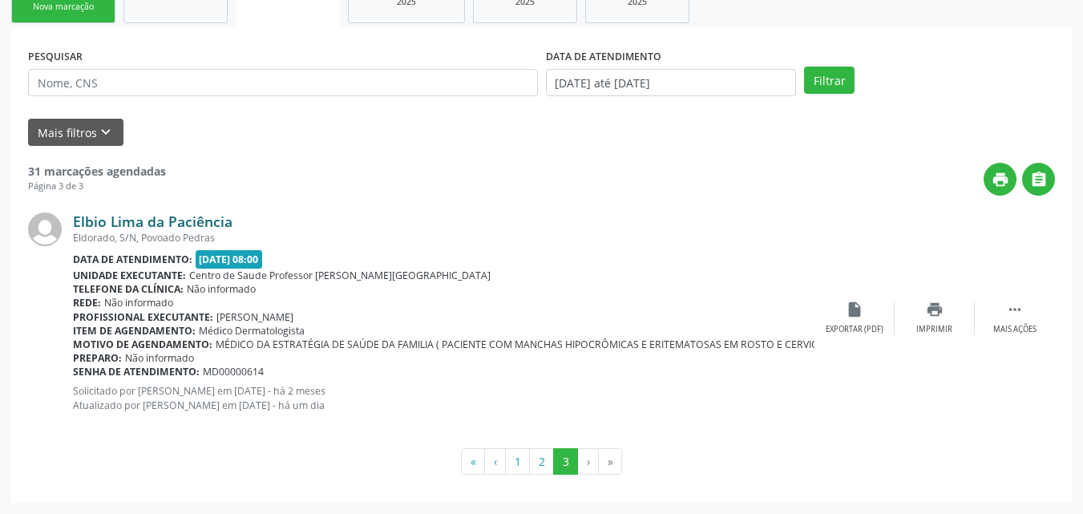
click at [173, 228] on link "Elbio Lima da Paciência" at bounding box center [153, 221] width 160 height 18
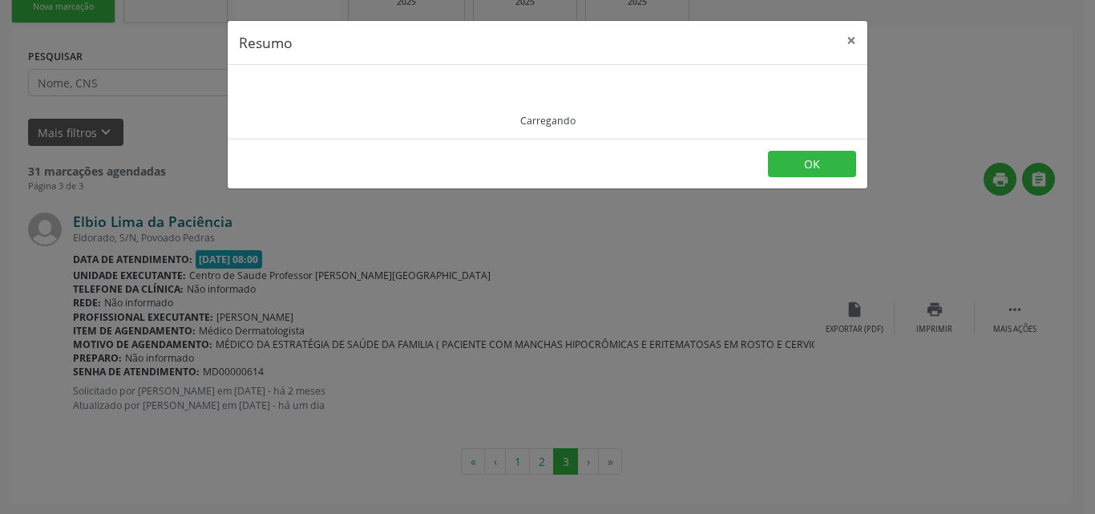
click at [173, 228] on div "Resumo × Carregando OK" at bounding box center [547, 257] width 1095 height 514
